Goal: Information Seeking & Learning: Learn about a topic

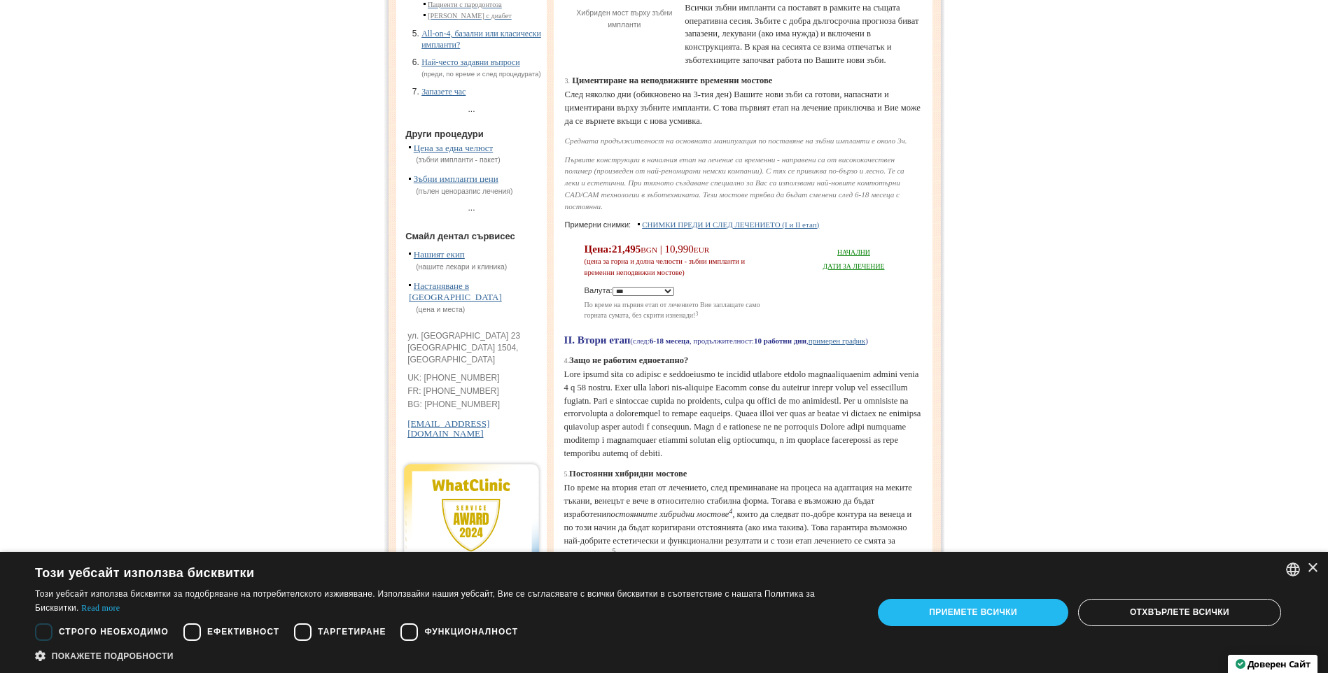
scroll to position [350, 0]
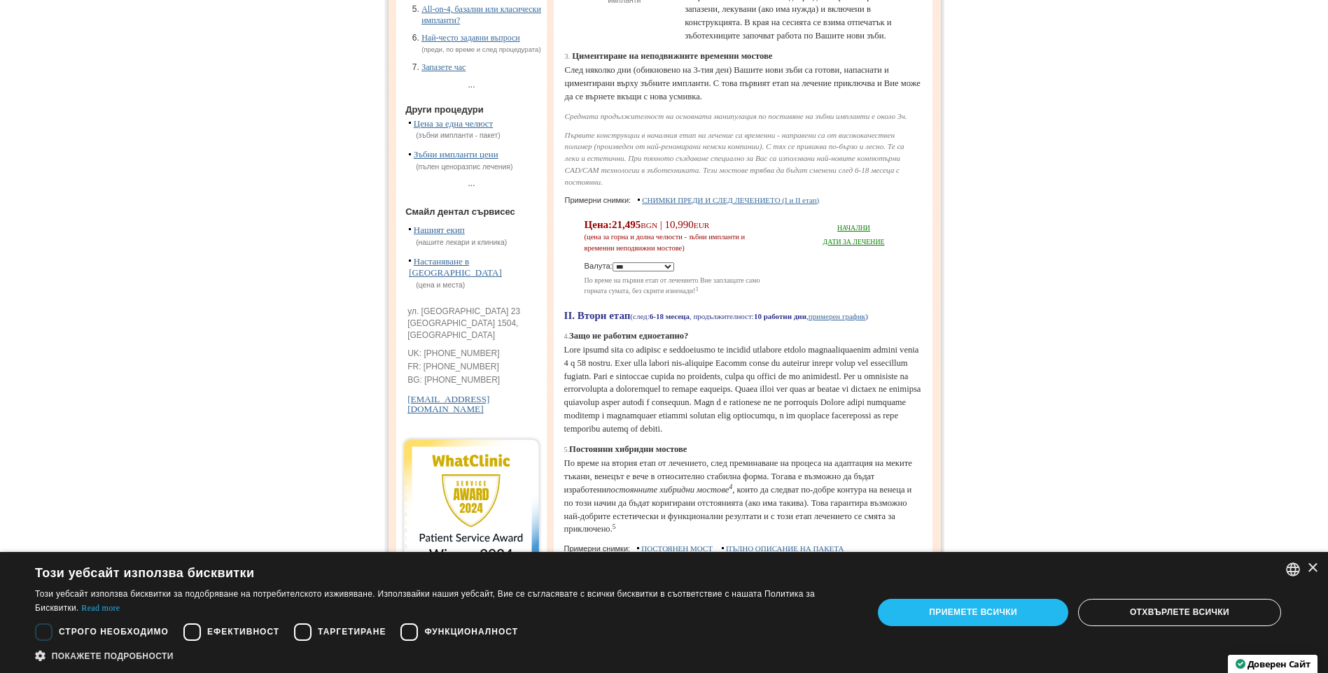
click at [457, 160] on link "Зъбни импланти цени" at bounding box center [456, 154] width 85 height 10
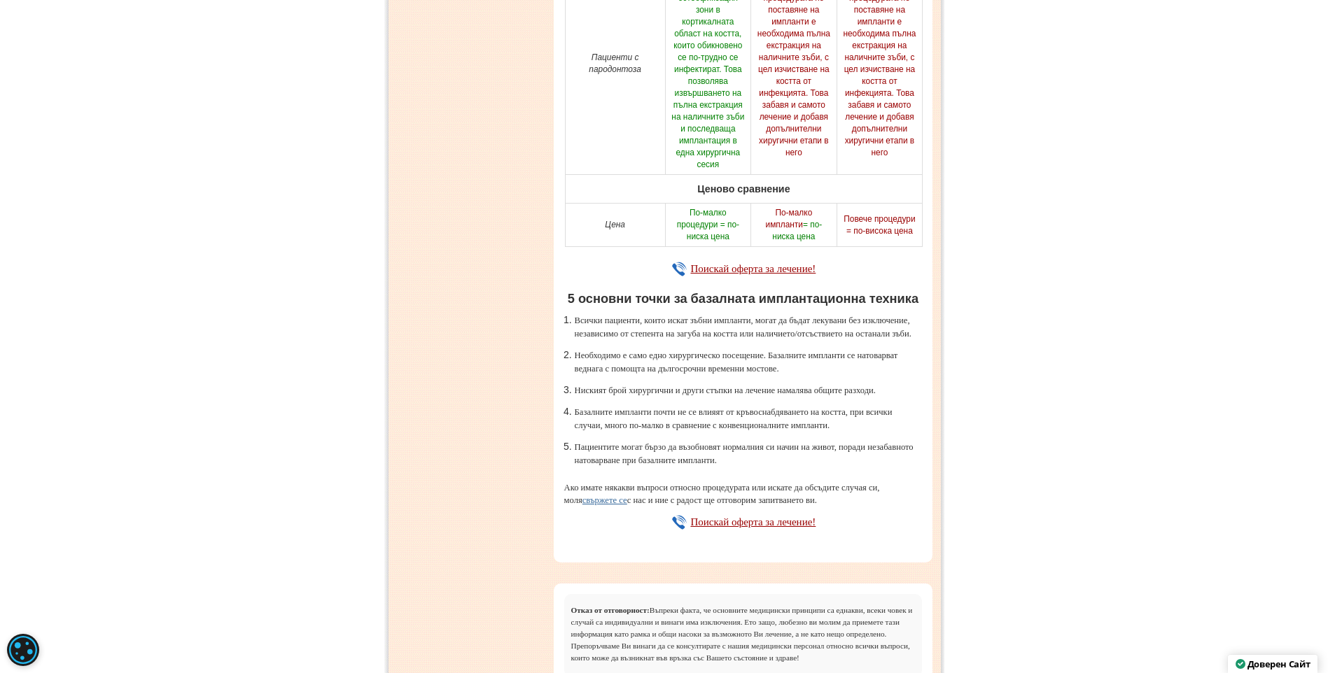
scroll to position [6089, 0]
